Goal: Task Accomplishment & Management: Use online tool/utility

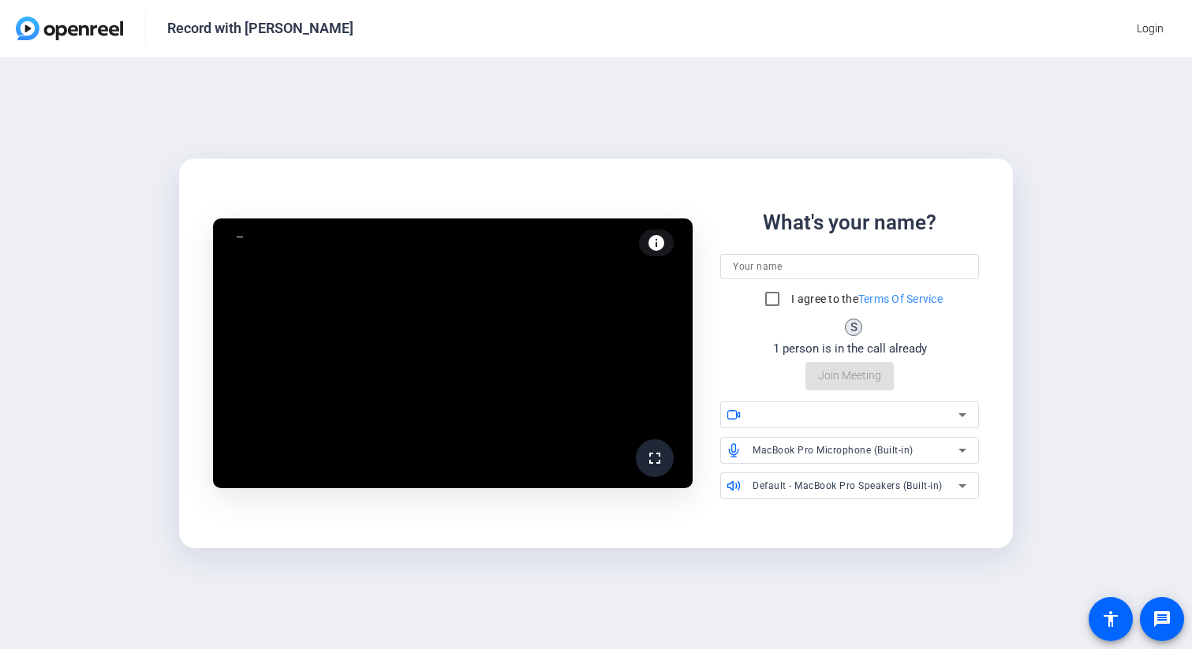
click at [800, 274] on input at bounding box center [849, 266] width 233 height 19
type input "[PERSON_NAME]"
click at [767, 306] on input "I agree to the Terms Of Service" at bounding box center [773, 299] width 32 height 32
checkbox input "true"
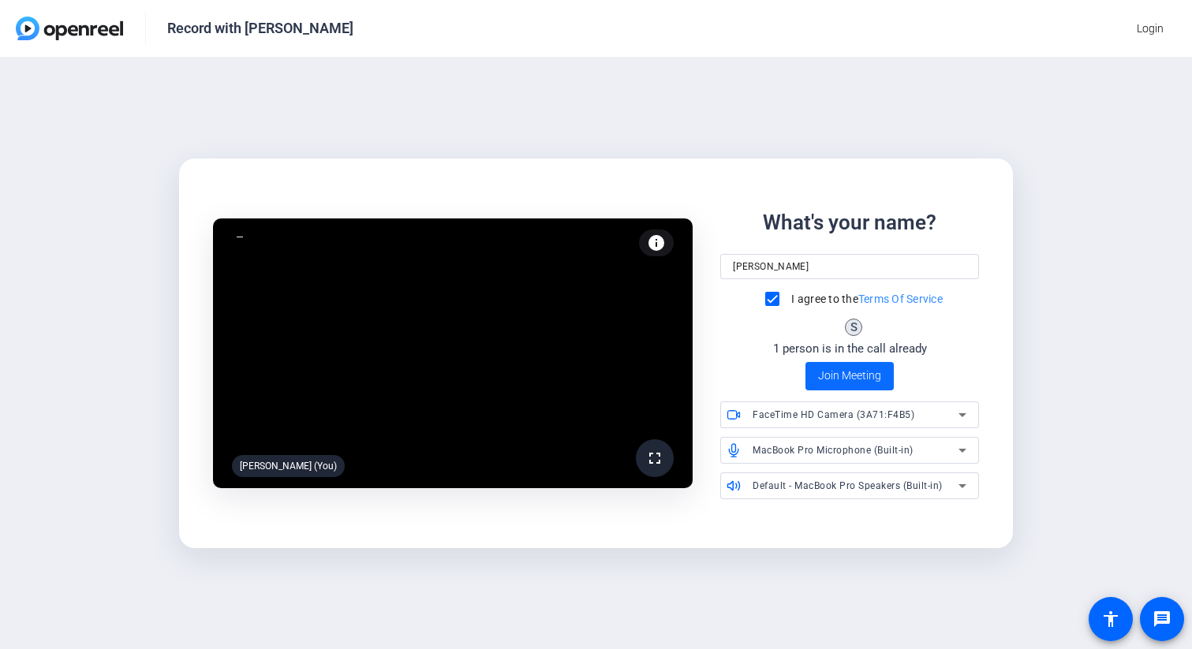
click at [852, 375] on span "Join Meeting" at bounding box center [849, 376] width 63 height 17
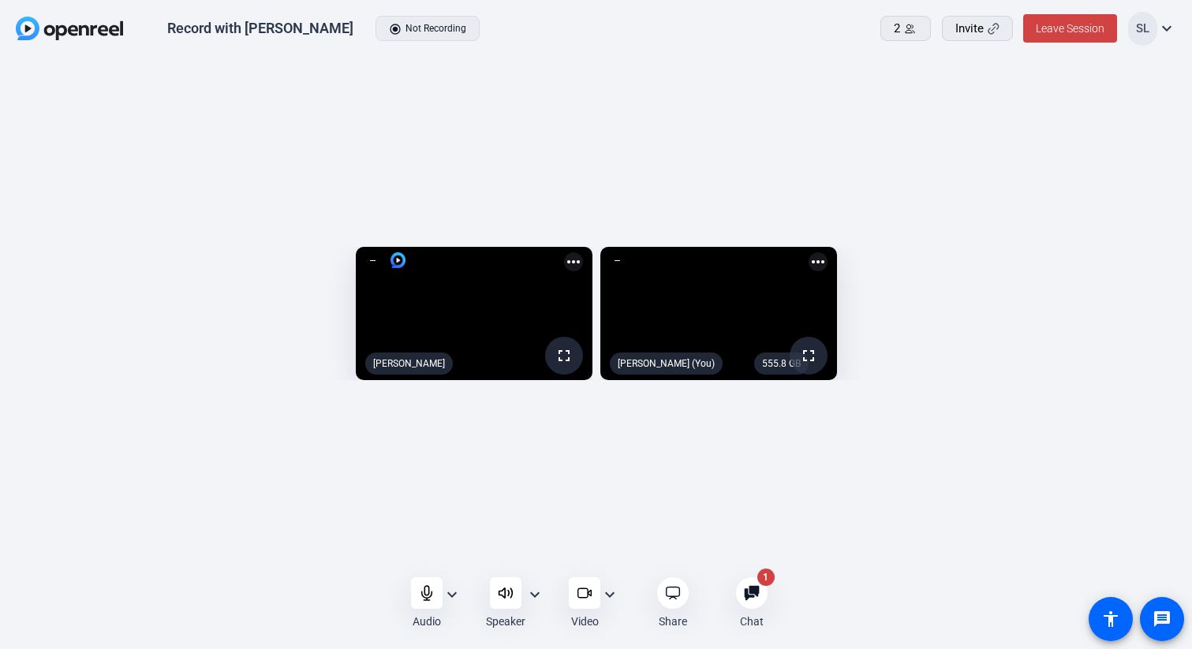
click at [757, 596] on icon at bounding box center [752, 592] width 15 height 15
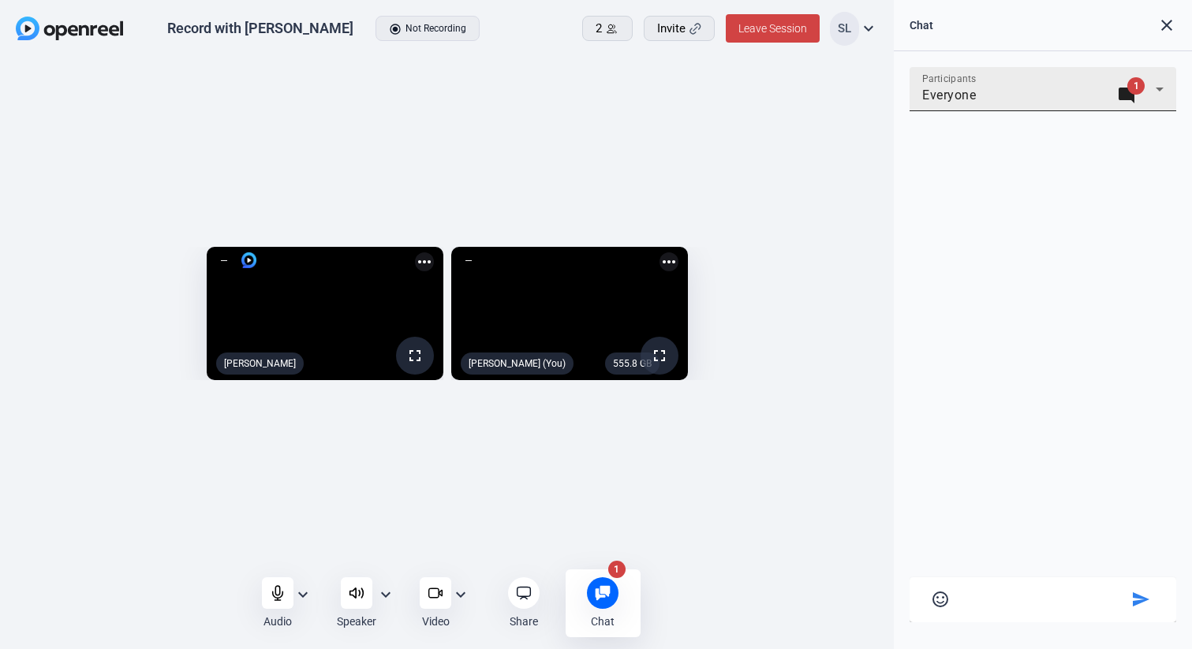
click at [1033, 93] on div "Everyone mode_comment 1" at bounding box center [1038, 95] width 233 height 19
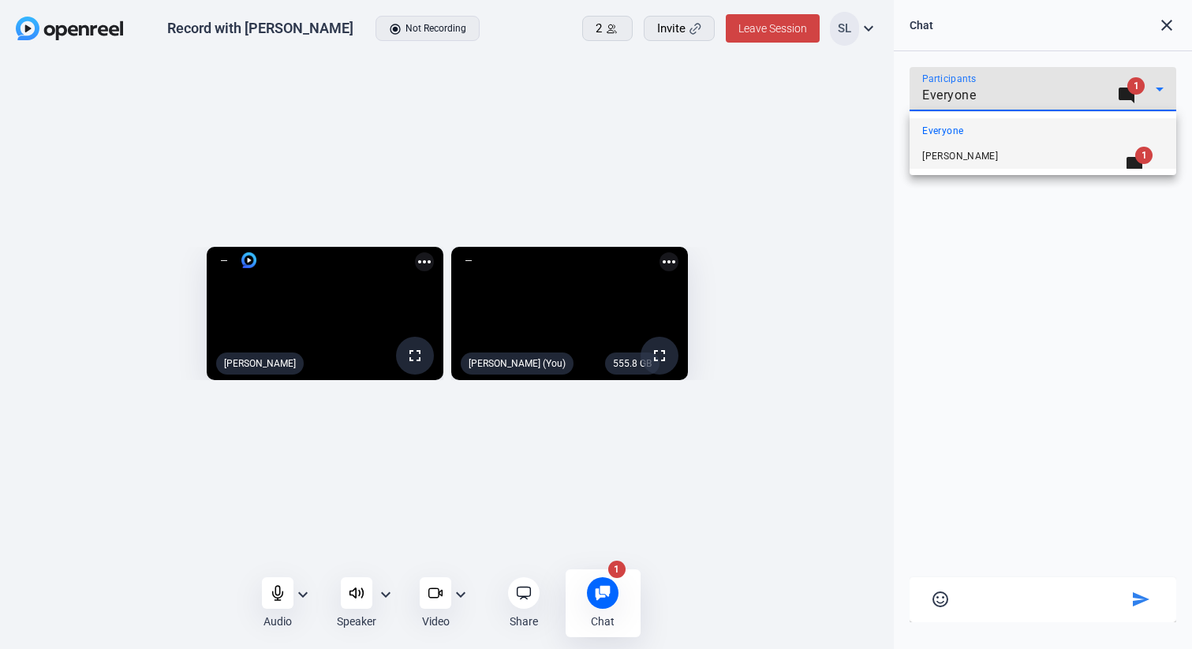
click at [1006, 160] on mat-option "mode_comment 1 [PERSON_NAME]" at bounding box center [1043, 156] width 267 height 25
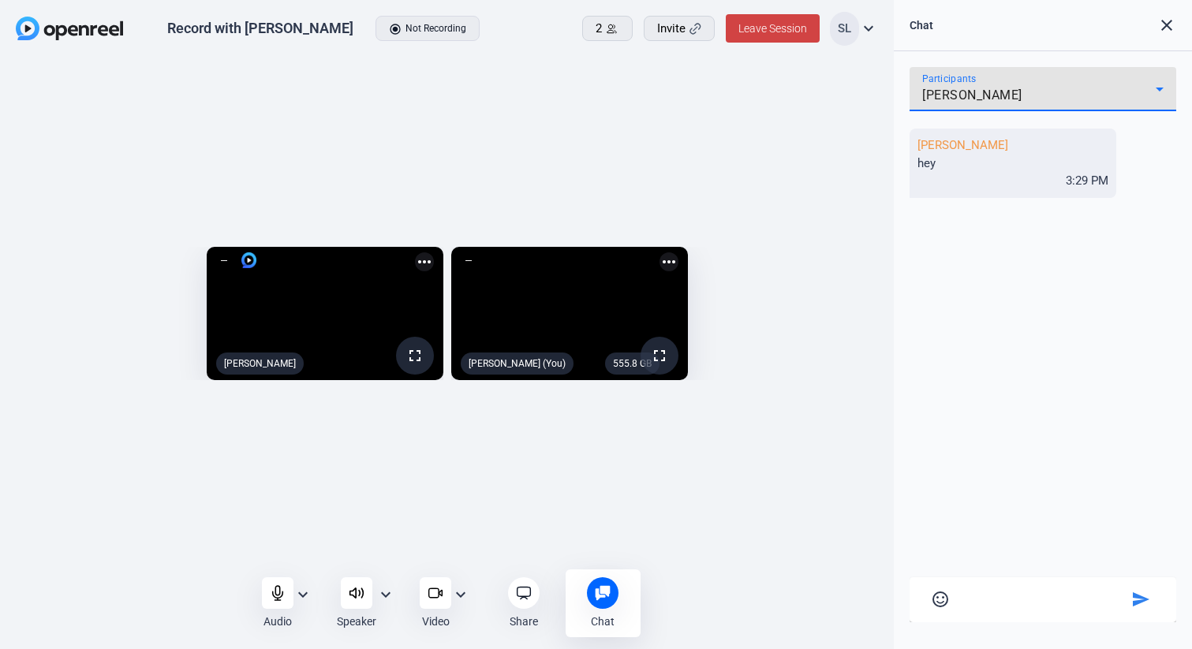
click at [1167, 24] on mat-icon "close" at bounding box center [1166, 25] width 19 height 19
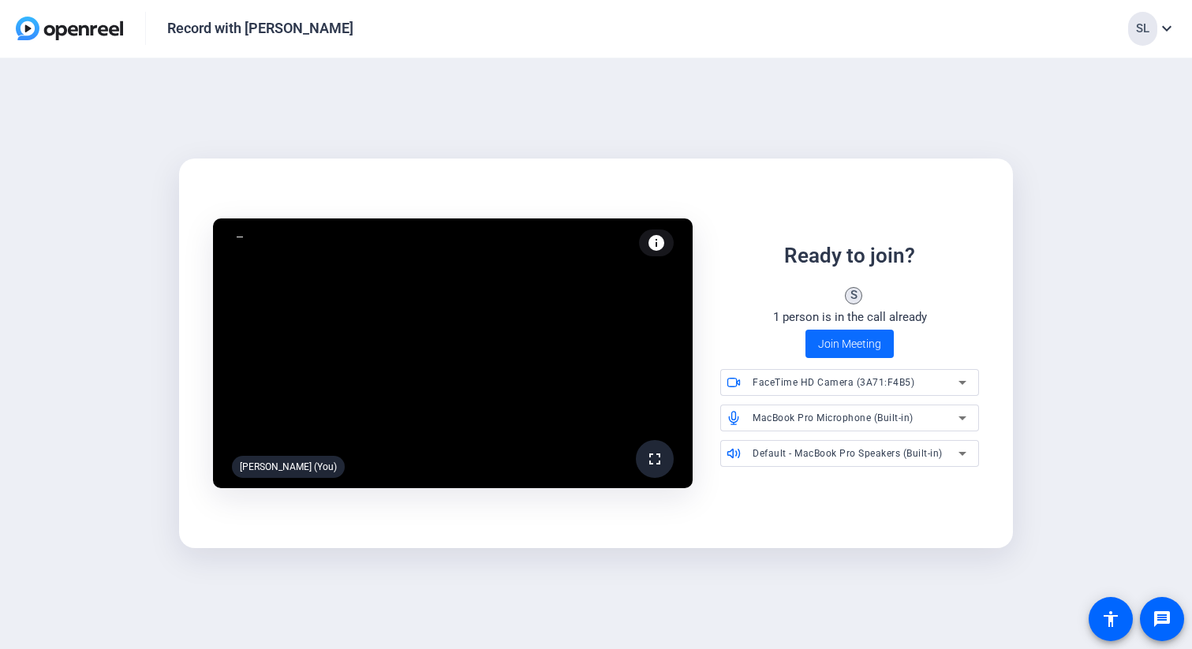
click at [843, 347] on span "Join Meeting" at bounding box center [849, 344] width 63 height 17
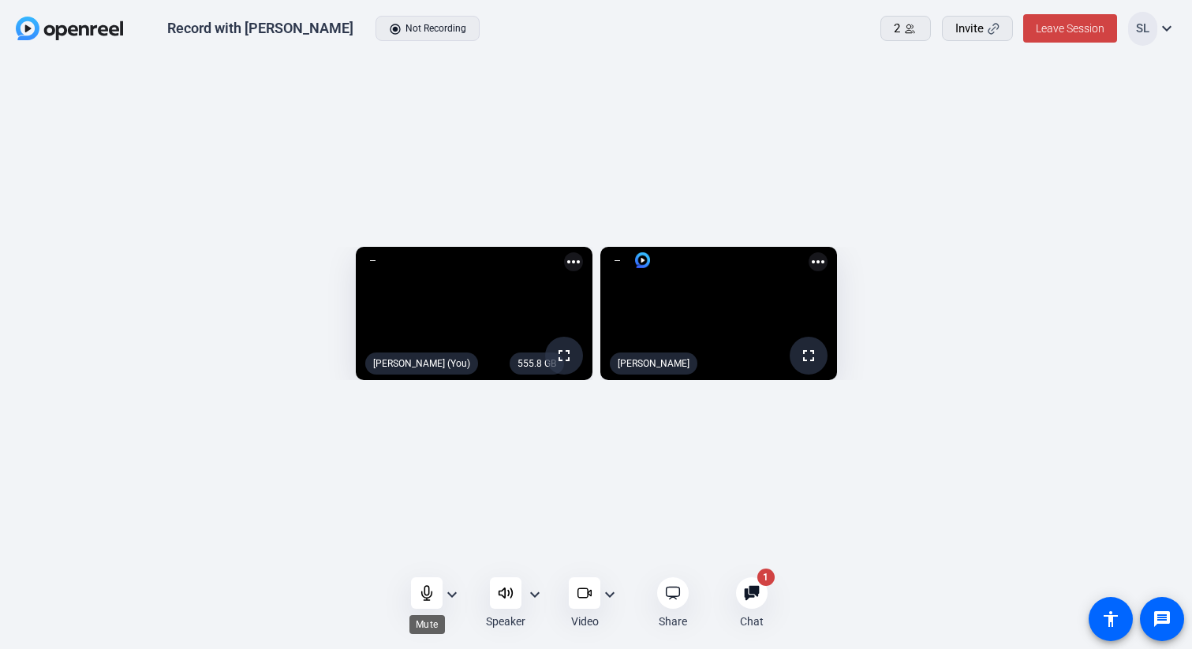
click at [429, 593] on icon at bounding box center [427, 593] width 16 height 16
click at [416, 596] on div at bounding box center [427, 593] width 32 height 32
click at [1064, 30] on span "Leave Session" at bounding box center [1070, 28] width 69 height 13
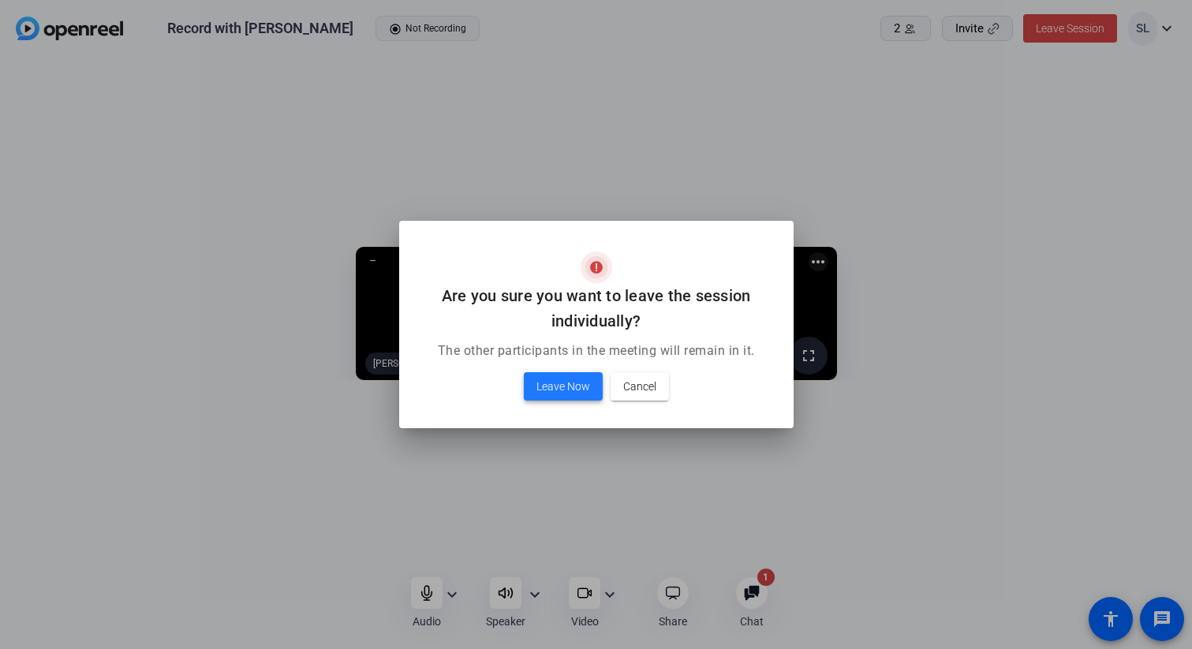
click at [557, 389] on span "Leave Now" at bounding box center [563, 386] width 54 height 19
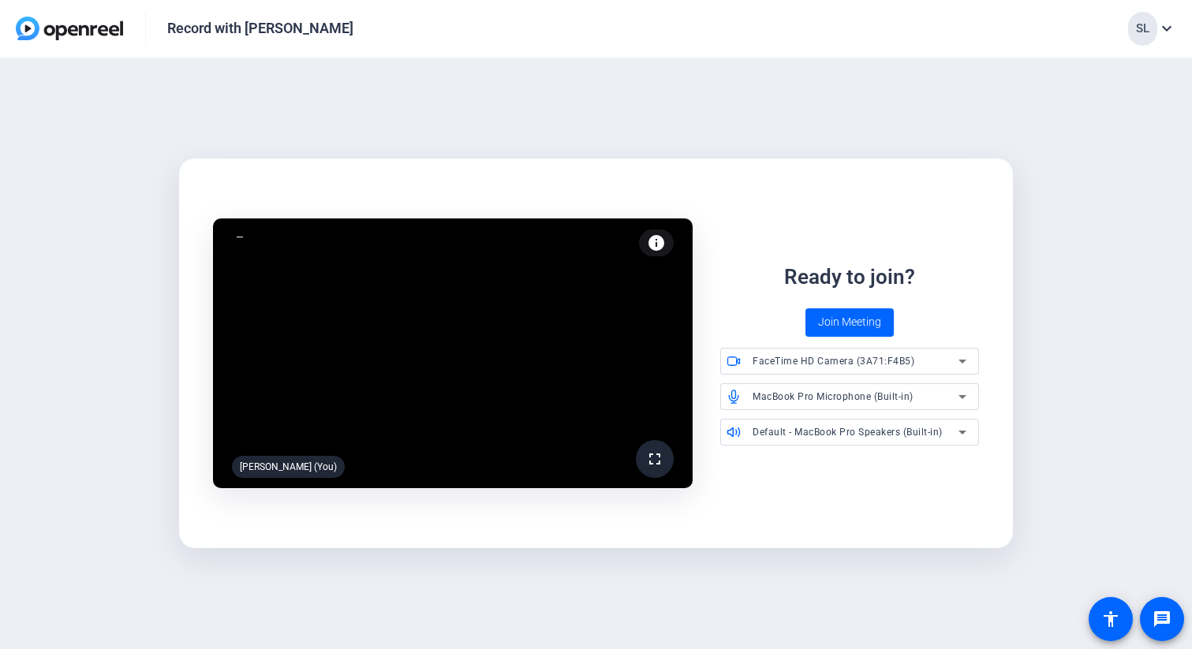
click at [1164, 36] on mat-icon "expand_more" at bounding box center [1166, 28] width 19 height 19
click at [1124, 189] on div at bounding box center [596, 324] width 1192 height 649
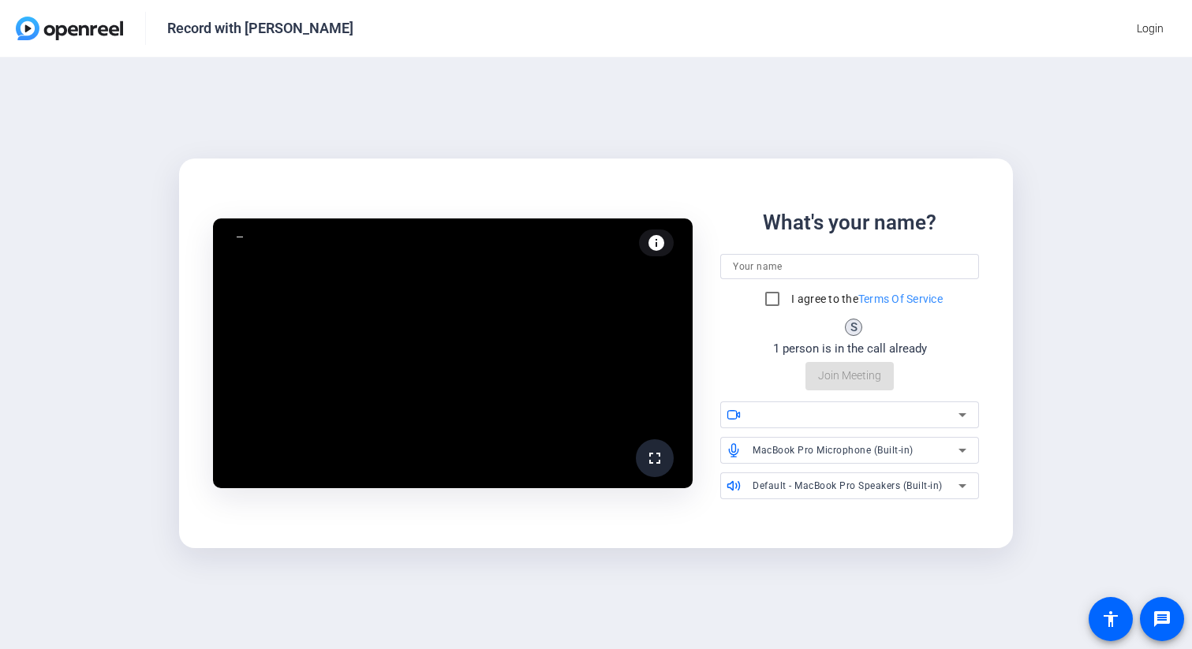
click at [792, 270] on input at bounding box center [849, 266] width 233 height 19
type input "Laptop Guest"
click at [767, 306] on input "I agree to the Terms Of Service" at bounding box center [773, 299] width 32 height 32
checkbox input "true"
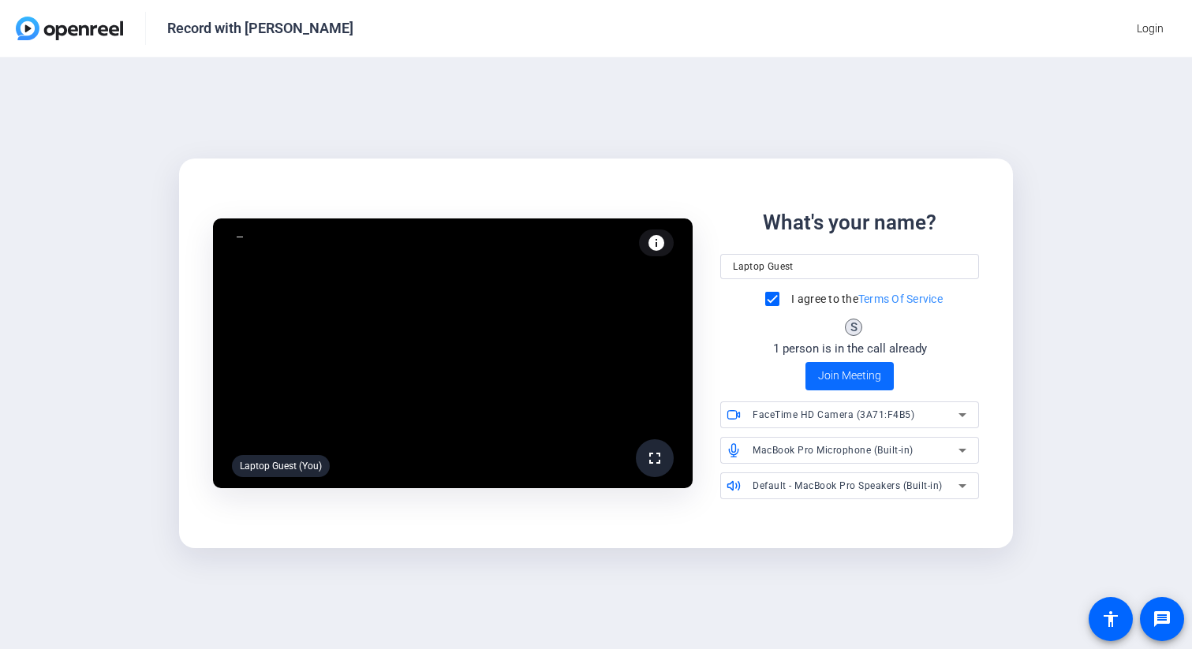
click at [857, 382] on span "Join Meeting" at bounding box center [849, 376] width 63 height 17
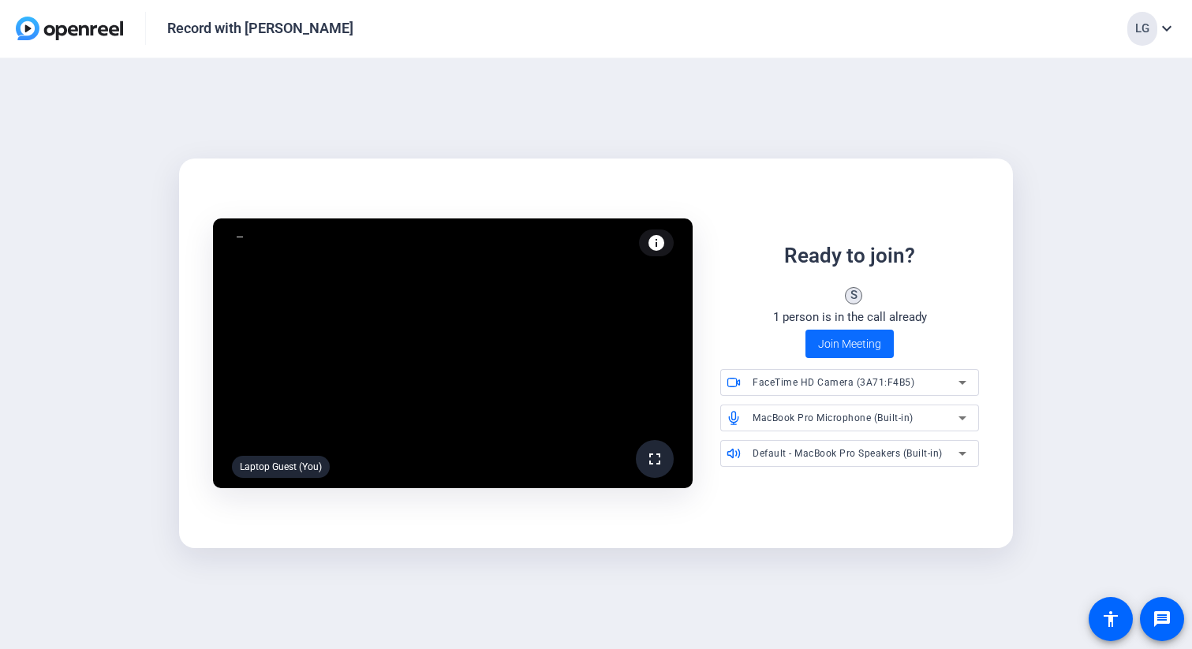
click at [860, 344] on span "Join Meeting" at bounding box center [849, 344] width 63 height 17
